Goal: Task Accomplishment & Management: Manage account settings

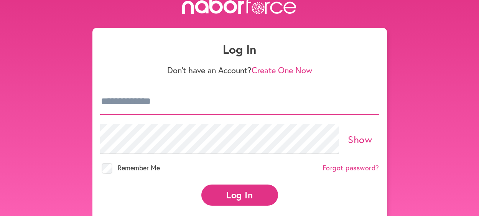
click at [130, 115] on input "email" at bounding box center [239, 101] width 279 height 27
type input "**********"
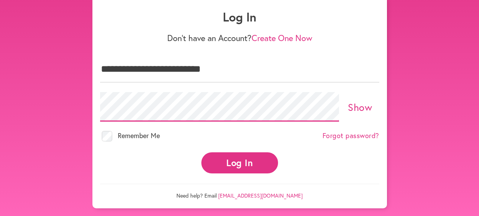
scroll to position [73, 0]
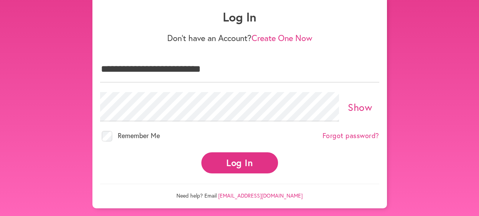
click at [240, 165] on button "Log In" at bounding box center [239, 162] width 77 height 21
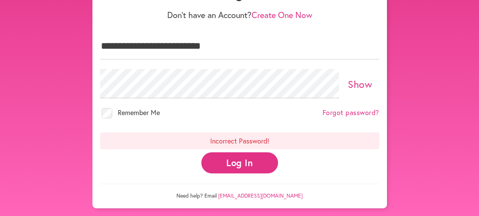
click at [342, 117] on link "Forgot password?" at bounding box center [350, 112] width 57 height 8
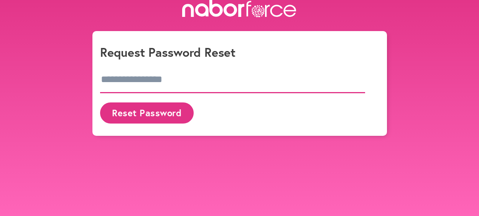
click at [164, 93] on input "email" at bounding box center [232, 79] width 265 height 27
type input "**********"
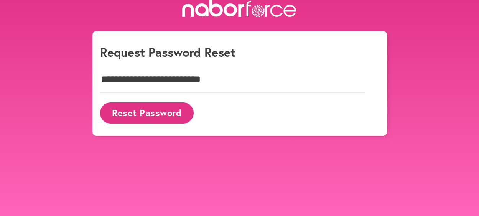
click at [167, 123] on button "Reset Password" at bounding box center [147, 112] width 94 height 21
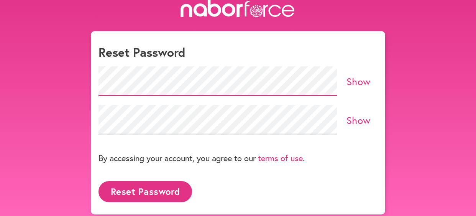
scroll to position [42, 0]
click at [164, 185] on button "Reset Password" at bounding box center [145, 191] width 94 height 21
click at [144, 186] on button "Reset Password" at bounding box center [145, 191] width 94 height 21
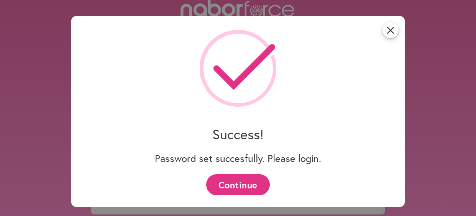
click at [228, 184] on button "Continue" at bounding box center [237, 184] width 63 height 21
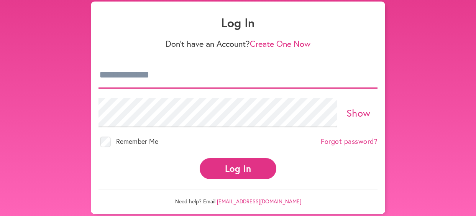
click at [183, 89] on input "email" at bounding box center [237, 75] width 279 height 27
type input "**********"
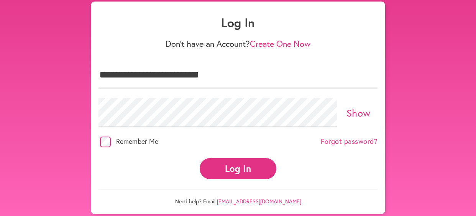
scroll to position [39, 0]
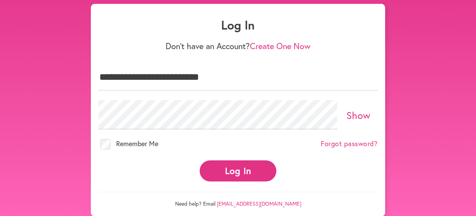
click at [240, 181] on button "Log In" at bounding box center [238, 170] width 77 height 21
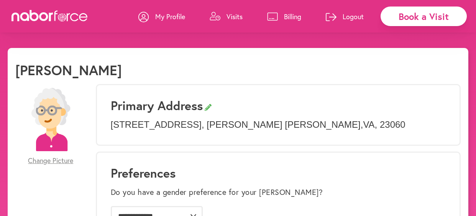
click at [226, 14] on p "Visits" at bounding box center [234, 16] width 16 height 9
